Goal: Entertainment & Leisure: Consume media (video, audio)

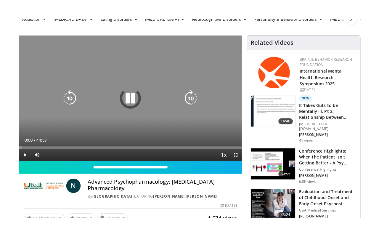
scroll to position [59, 0]
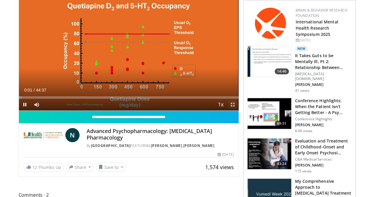
click at [236, 110] on span "Video Player" at bounding box center [233, 105] width 12 height 12
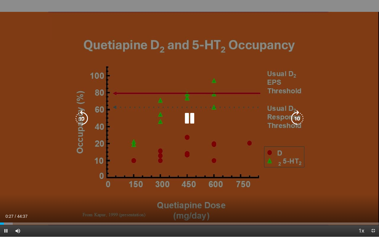
click at [190, 120] on icon "Video Player" at bounding box center [189, 118] width 17 height 17
click at [188, 123] on icon "Video Player" at bounding box center [189, 118] width 17 height 17
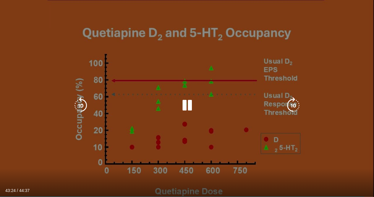
scroll to position [17, 0]
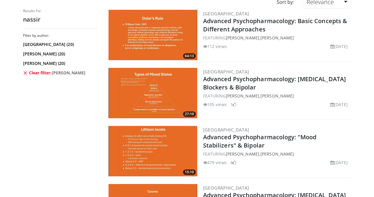
scroll to position [118, 0]
